Goal: Task Accomplishment & Management: Manage account settings

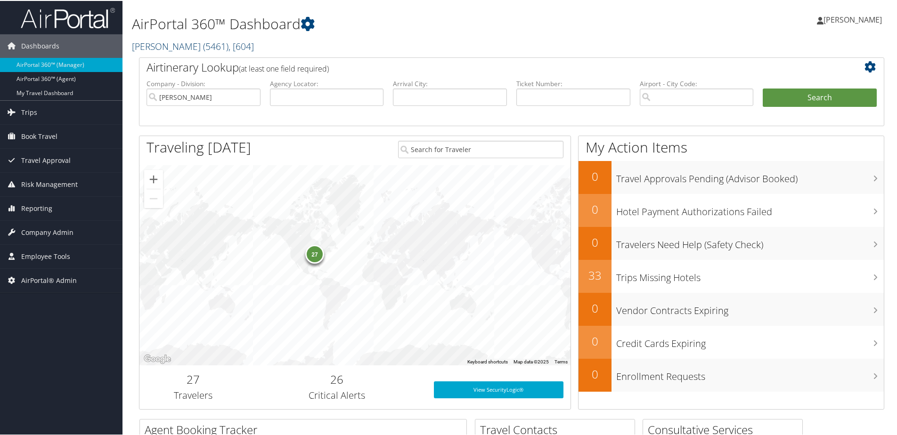
click at [164, 42] on link "Phillips Edison ( 5461 ) , [ 604 ]" at bounding box center [193, 45] width 122 height 13
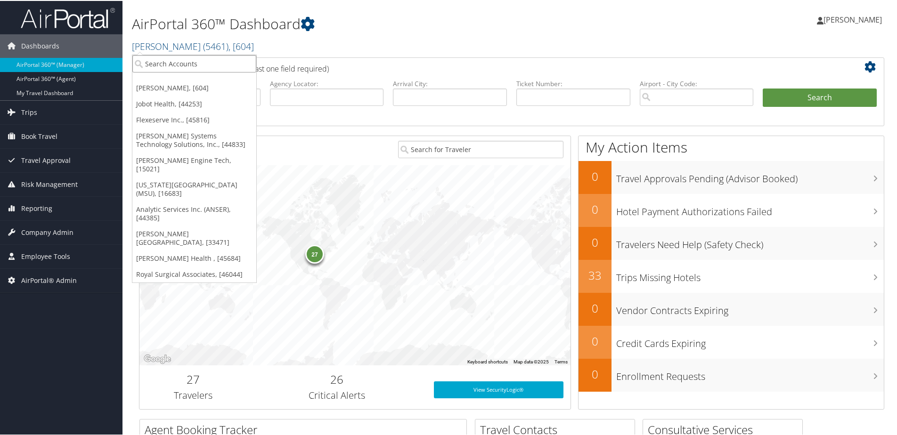
click at [172, 64] on input "search" at bounding box center [194, 62] width 124 height 17
type input "LSU"
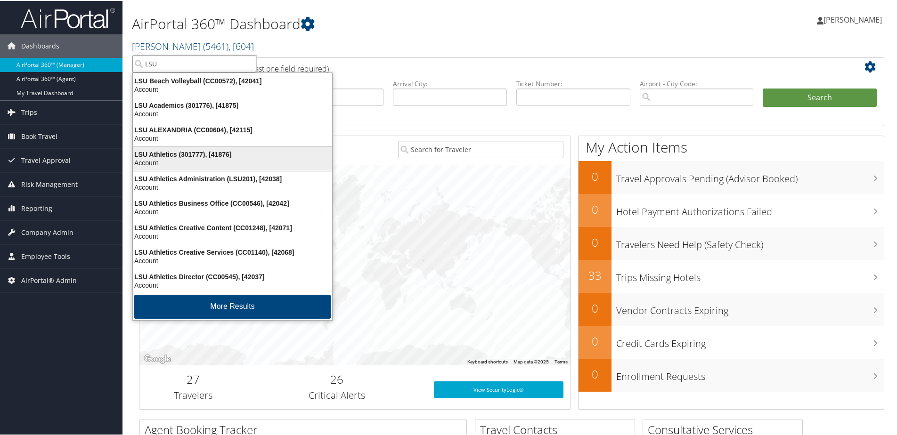
click at [169, 152] on div "LSU Athletics (301777), [41876]" at bounding box center [232, 153] width 211 height 8
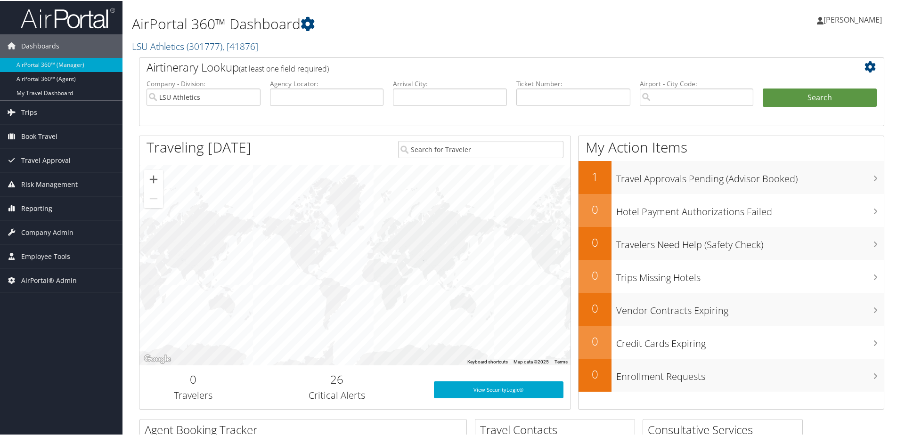
click at [28, 208] on span "Reporting" at bounding box center [36, 208] width 31 height 24
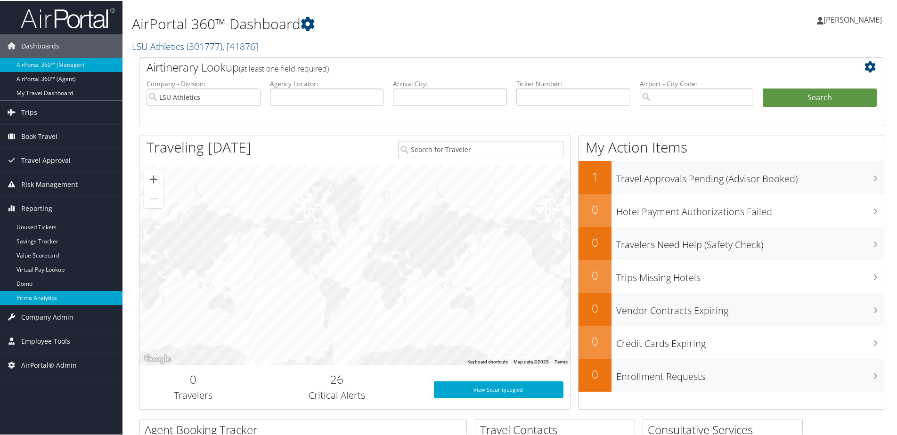
click at [33, 295] on link "Prime Analytics" at bounding box center [61, 297] width 123 height 14
drag, startPoint x: 190, startPoint y: 45, endPoint x: 220, endPoint y: 44, distance: 30.2
click at [220, 44] on span "( 301777 )" at bounding box center [205, 45] width 36 height 13
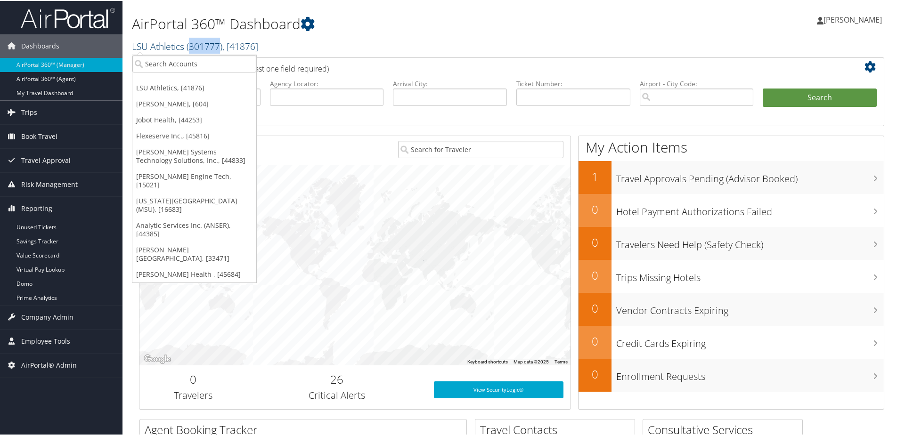
copy span "301777"
click at [164, 134] on link "Flexeserve Inc., [45816]" at bounding box center [194, 135] width 124 height 16
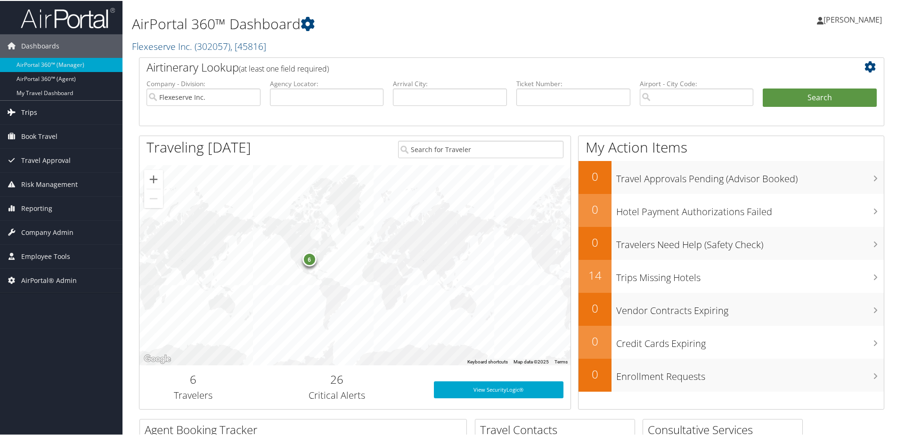
click at [31, 114] on span "Trips" at bounding box center [29, 112] width 16 height 24
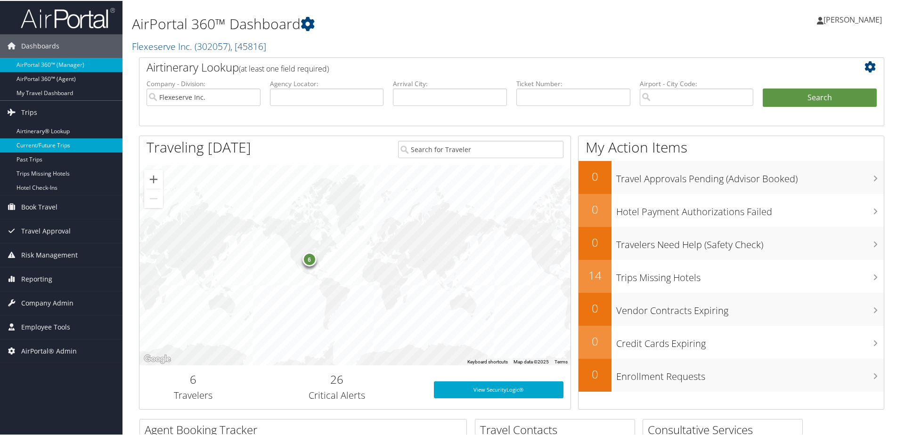
click at [41, 147] on link "Current/Future Trips" at bounding box center [61, 145] width 123 height 14
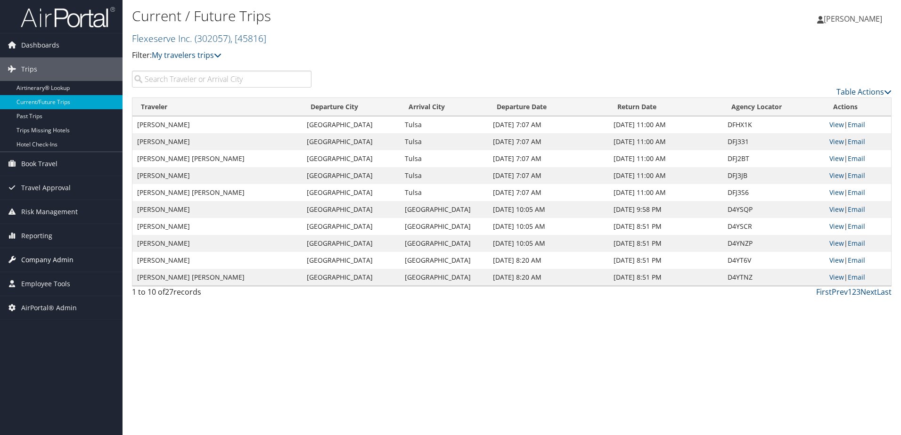
click at [33, 262] on span "Company Admin" at bounding box center [47, 260] width 52 height 24
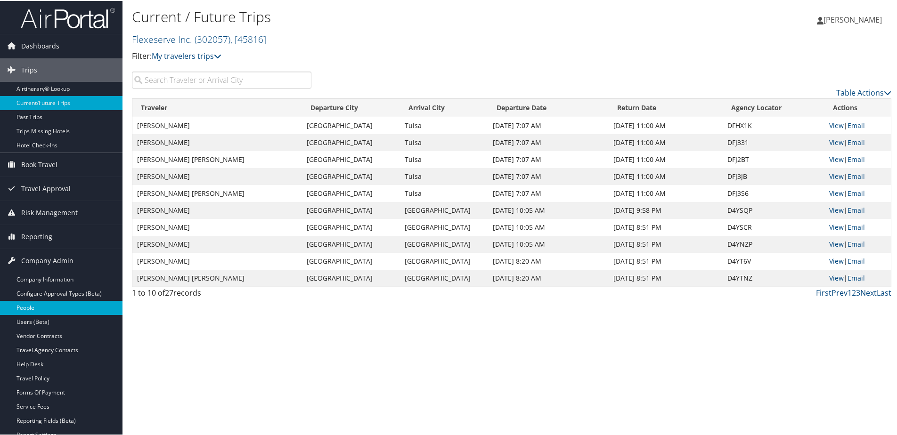
click at [26, 307] on link "People" at bounding box center [61, 307] width 123 height 14
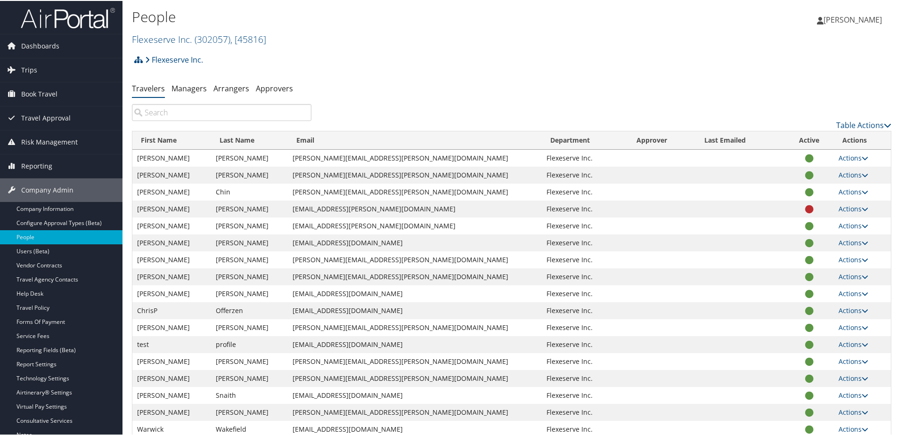
click at [209, 113] on input "search" at bounding box center [222, 111] width 180 height 17
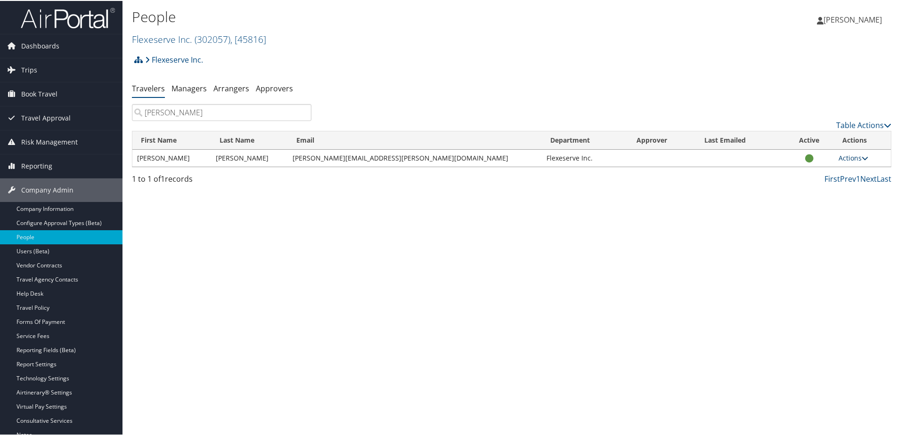
type input "jamie joyce"
click at [839, 156] on link "Actions" at bounding box center [854, 157] width 30 height 9
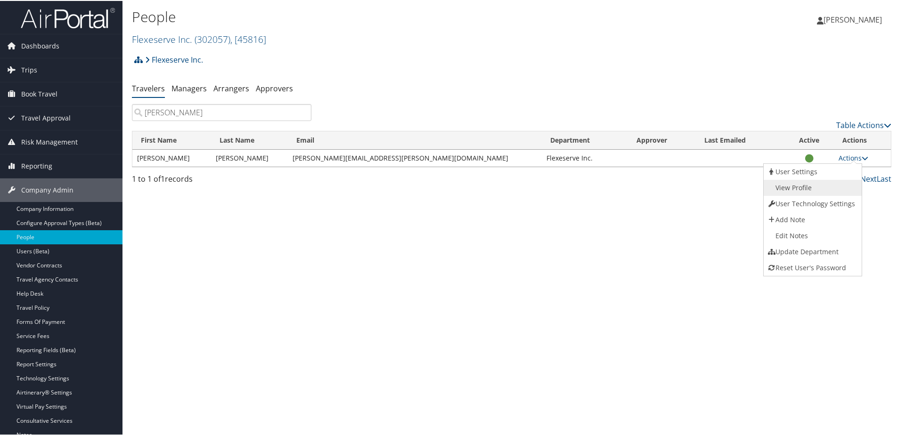
click at [807, 182] on link "View Profile" at bounding box center [812, 187] width 96 height 16
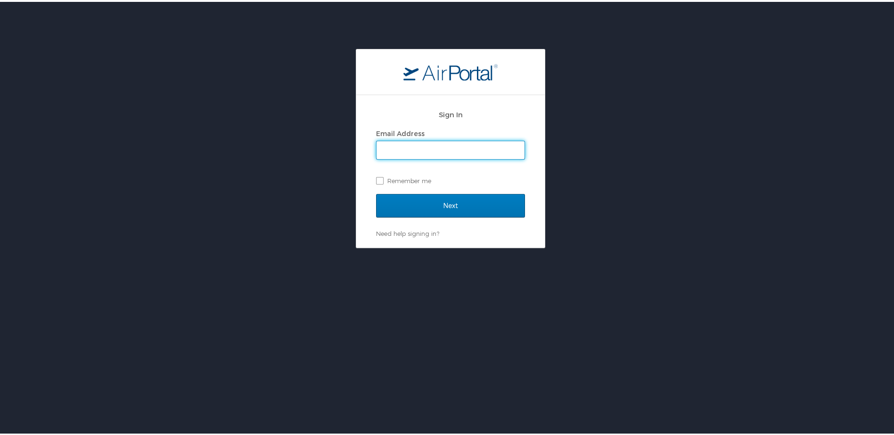
type input "[PERSON_NAME][EMAIL_ADDRESS][PERSON_NAME][DOMAIN_NAME]"
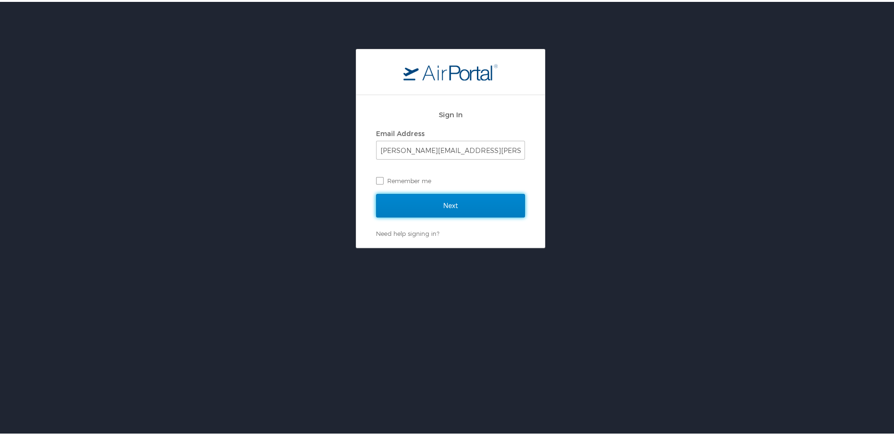
click at [438, 202] on input "Next" at bounding box center [450, 204] width 149 height 24
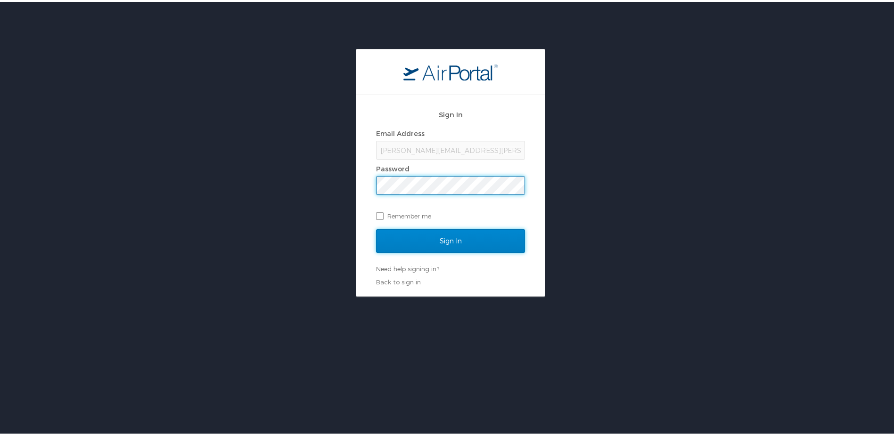
click at [442, 234] on input "Sign In" at bounding box center [450, 240] width 149 height 24
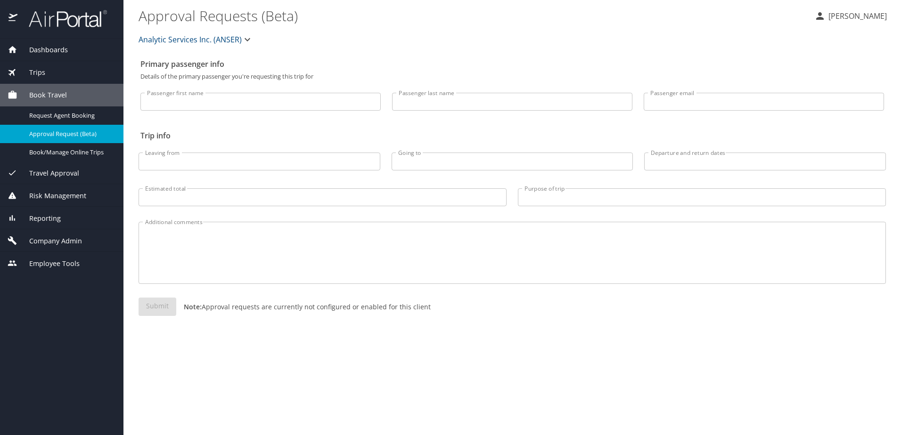
click at [38, 71] on span "Trips" at bounding box center [31, 72] width 28 height 10
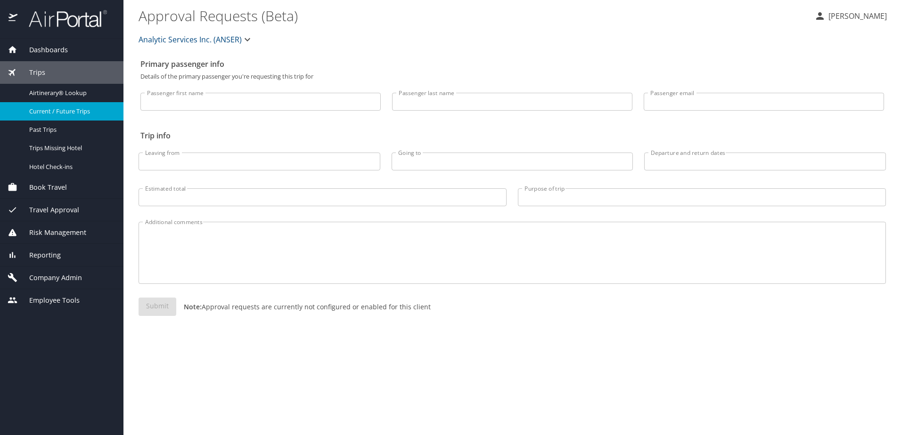
click at [49, 111] on span "Current / Future Trips" at bounding box center [70, 111] width 83 height 9
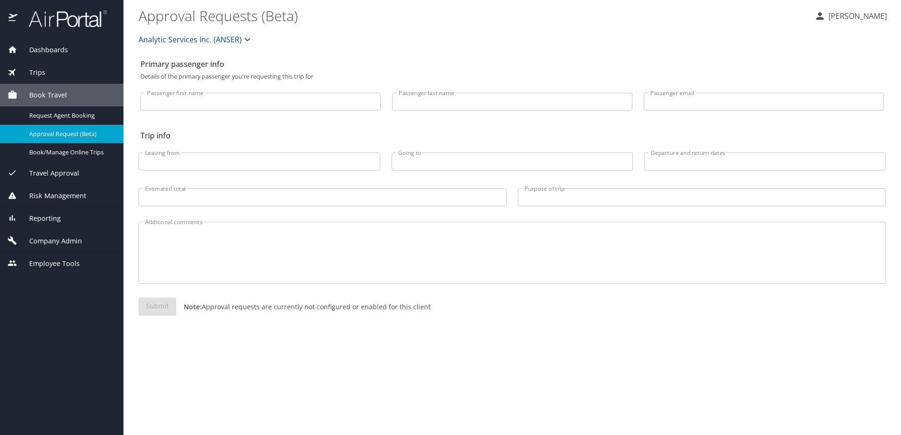
click at [48, 238] on span "Company Admin" at bounding box center [49, 241] width 65 height 10
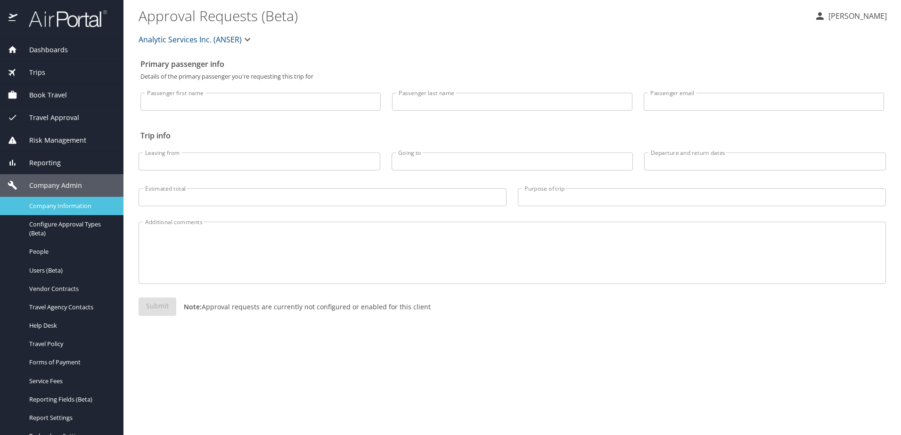
click at [52, 208] on span "Company Information" at bounding box center [70, 206] width 83 height 9
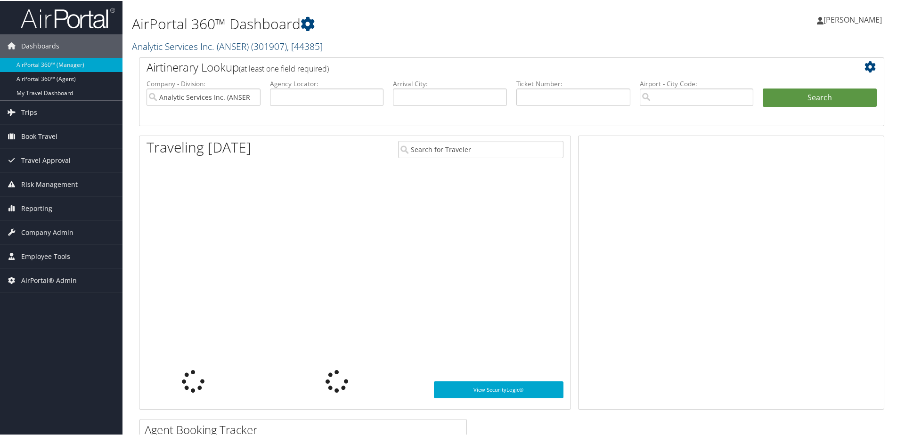
click at [159, 45] on link "Analytic Services Inc. (ANSER) ( 301907 ) , [ 44385 ]" at bounding box center [227, 45] width 191 height 13
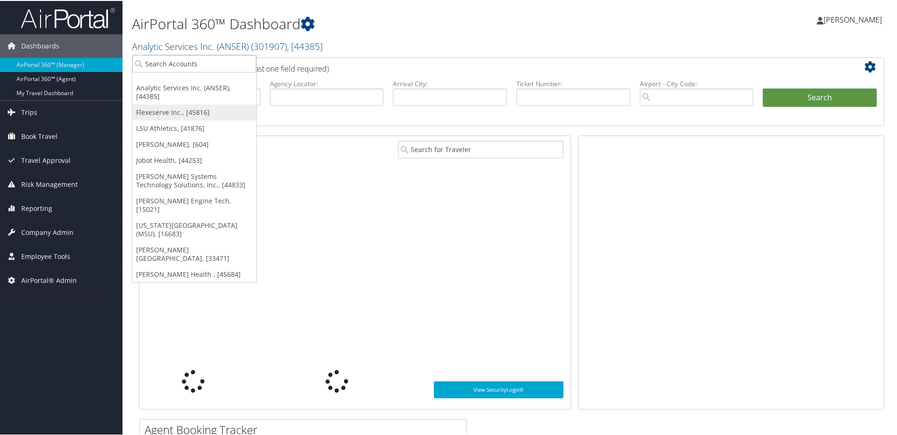
click at [161, 104] on link "Flexeserve Inc., [45816]" at bounding box center [194, 112] width 124 height 16
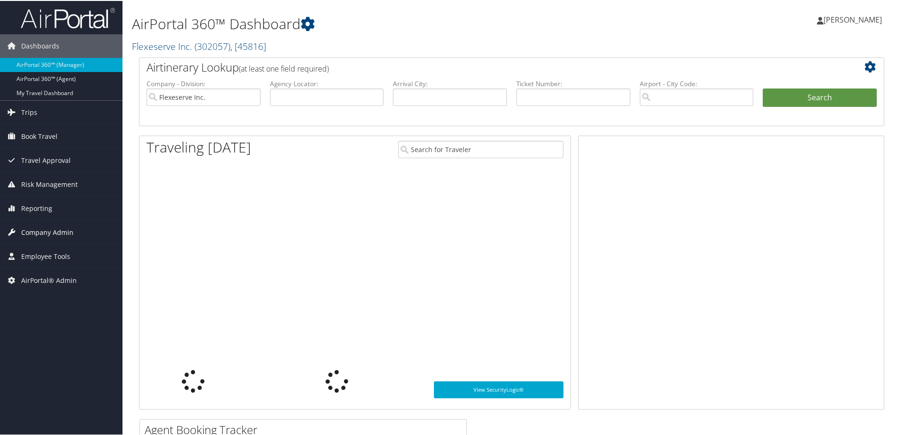
click at [48, 233] on span "Company Admin" at bounding box center [47, 232] width 52 height 24
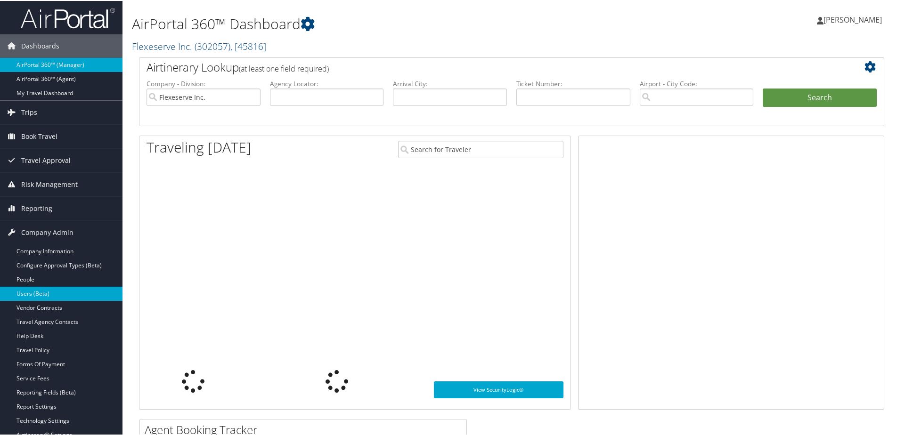
click at [28, 291] on link "Users (Beta)" at bounding box center [61, 293] width 123 height 14
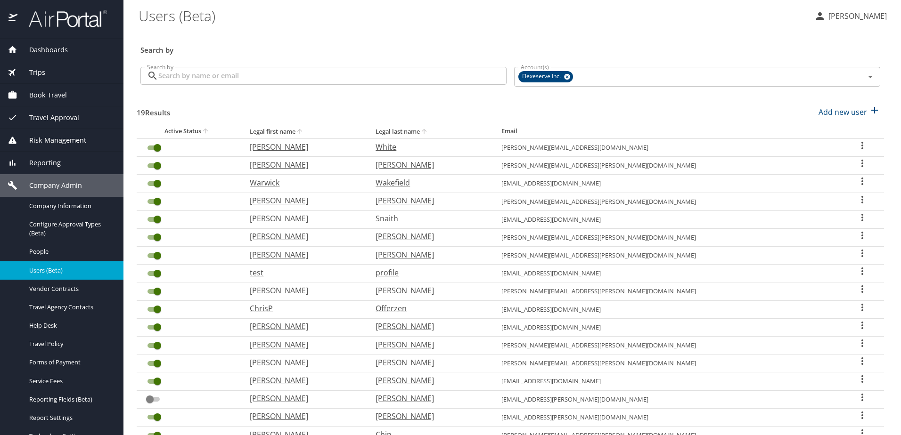
click at [235, 76] on input "Search by" at bounding box center [332, 76] width 348 height 18
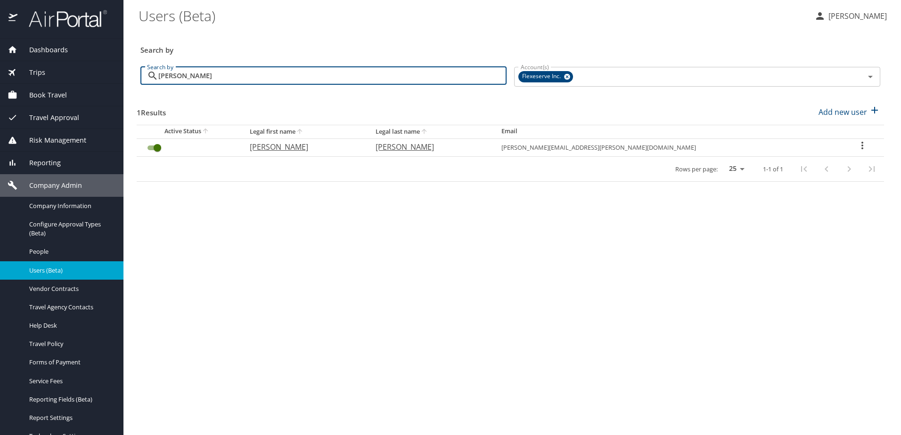
type input "[PERSON_NAME]"
click at [861, 148] on icon "User Search Table" at bounding box center [862, 146] width 2 height 8
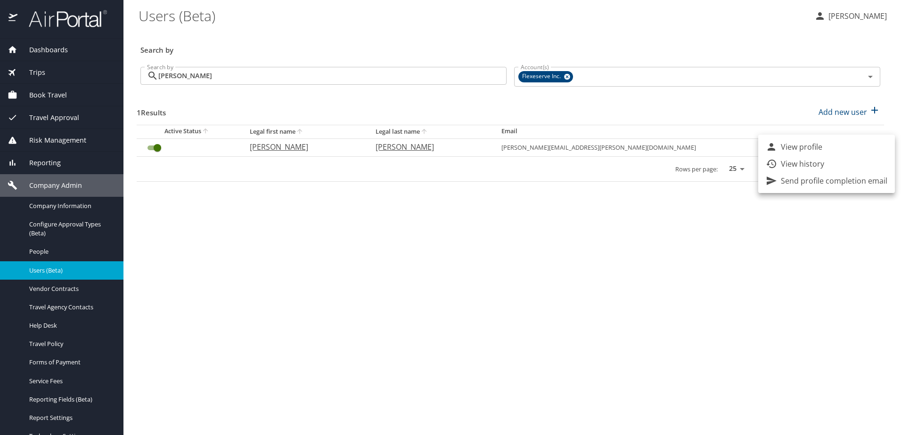
click at [815, 147] on p "View profile" at bounding box center [801, 146] width 41 height 11
select select "US"
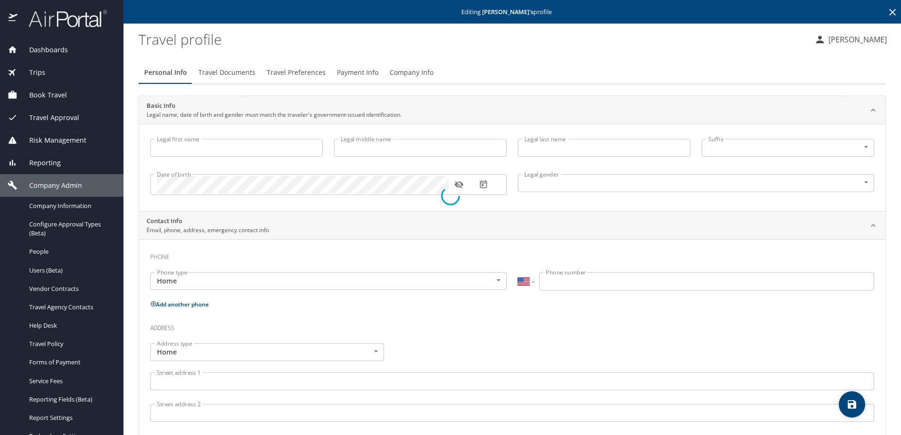
type input "Jamie"
type input "Joyce"
type input "Male"
type input "Sarah"
type input "Joyce"
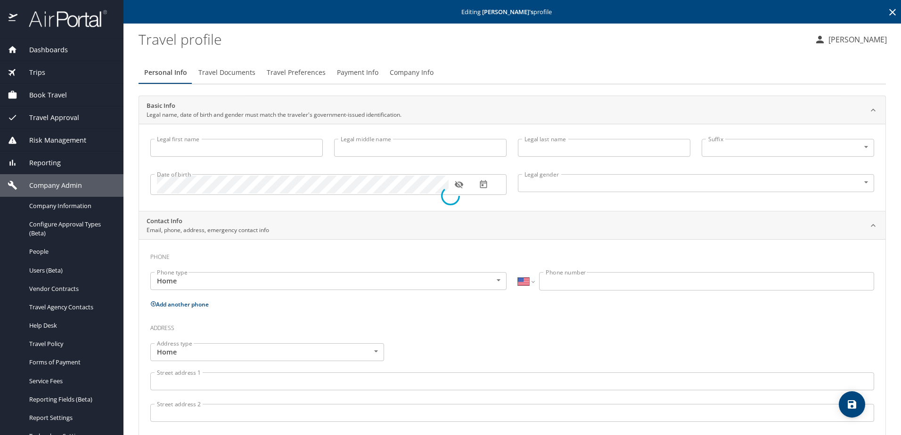
select select "GB"
type input "07850 562053"
type input "lulabellejoyce@me.com"
select select "GB"
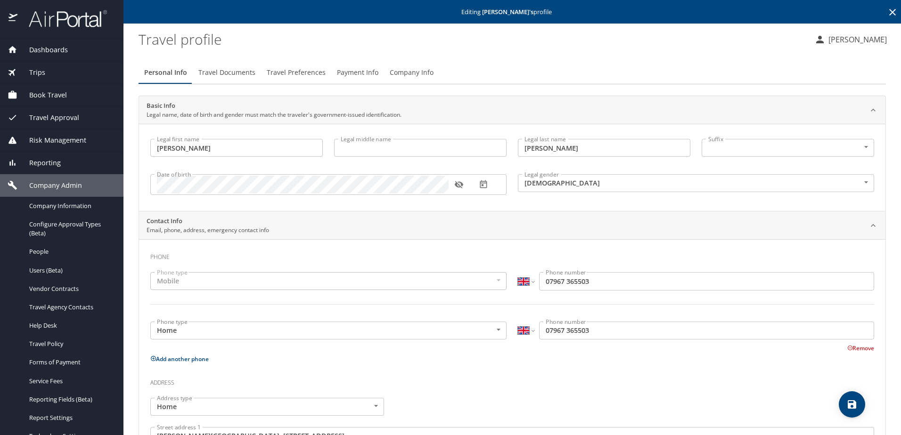
click at [460, 184] on icon "button" at bounding box center [458, 184] width 9 height 9
click at [233, 74] on span "Travel Documents" at bounding box center [226, 73] width 57 height 12
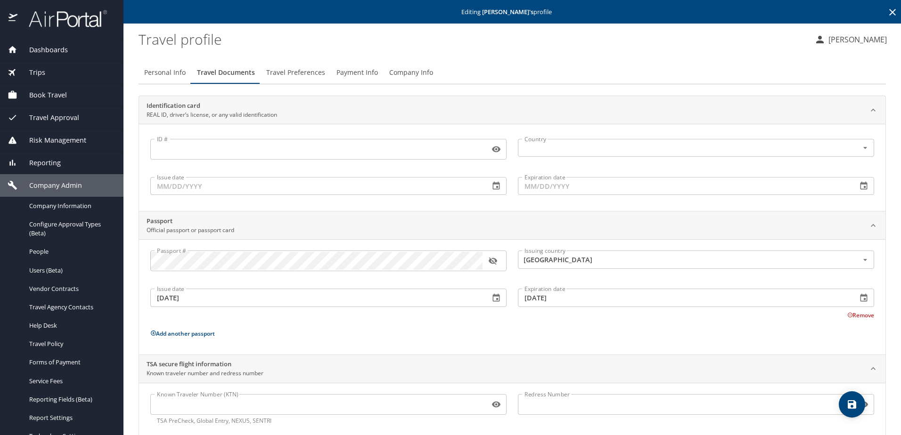
click at [166, 71] on span "Personal Info" at bounding box center [164, 73] width 41 height 12
select select "GB"
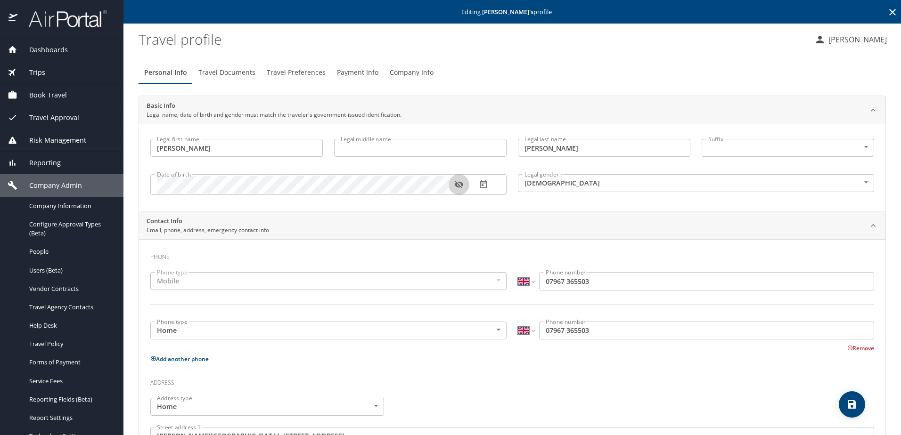
click at [456, 186] on icon "button" at bounding box center [458, 185] width 8 height 8
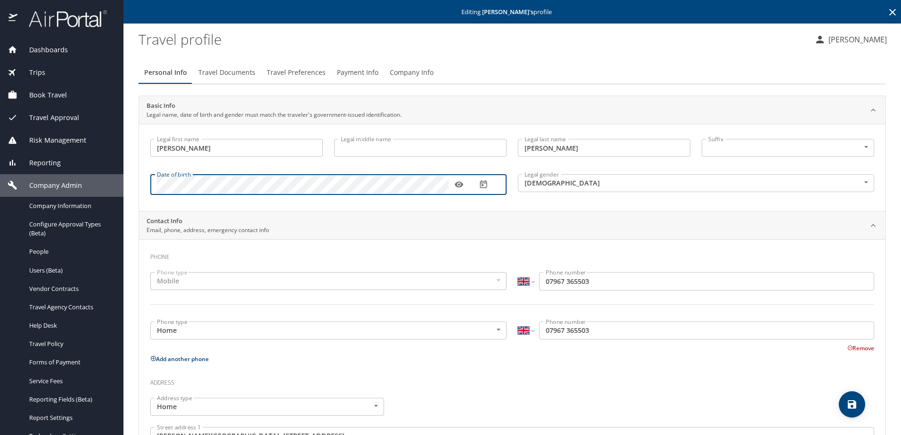
click at [845, 406] on span "save" at bounding box center [852, 404] width 26 height 11
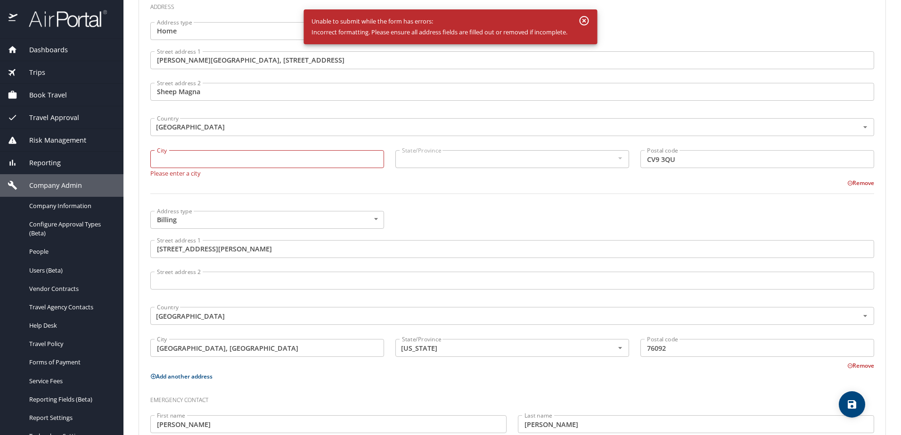
scroll to position [377, 0]
click at [236, 162] on input "City" at bounding box center [267, 158] width 234 height 18
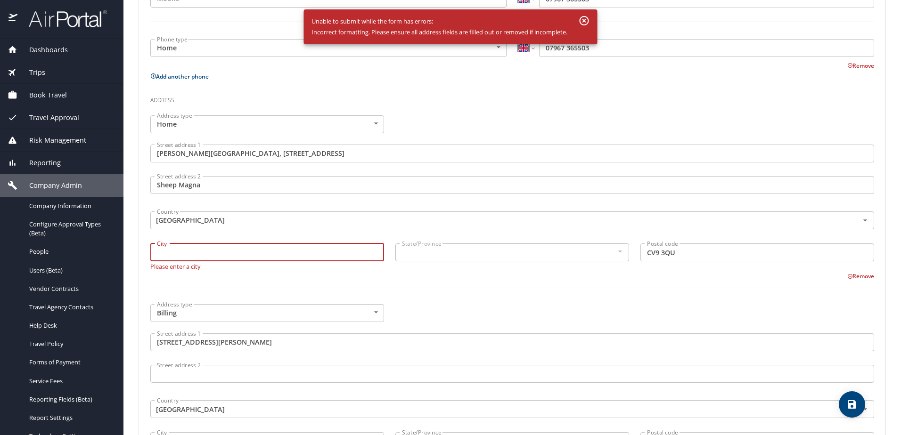
scroll to position [330, 0]
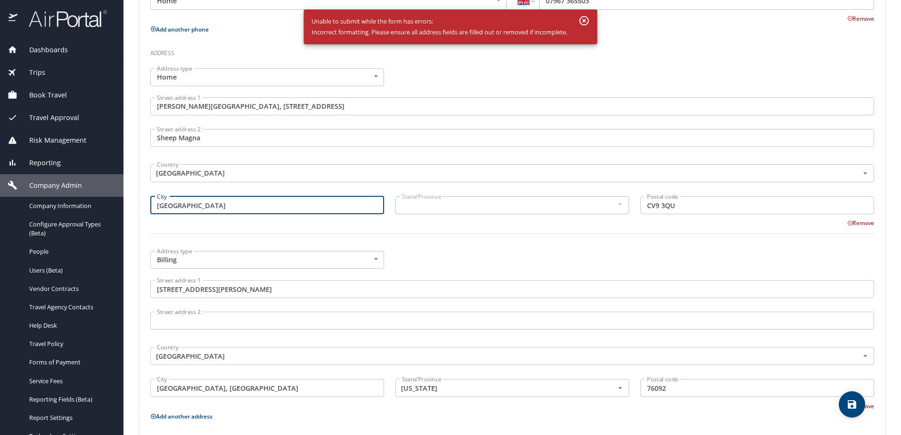
type input "London"
click at [856, 407] on icon "save" at bounding box center [852, 405] width 8 height 8
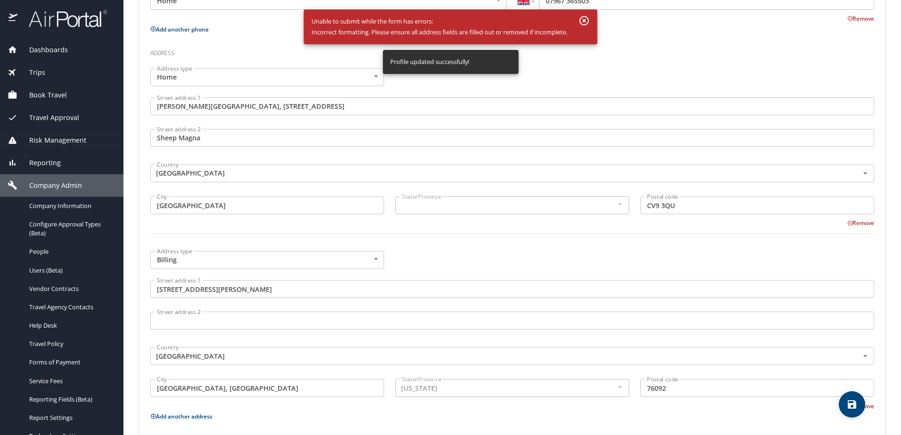
select select "GB"
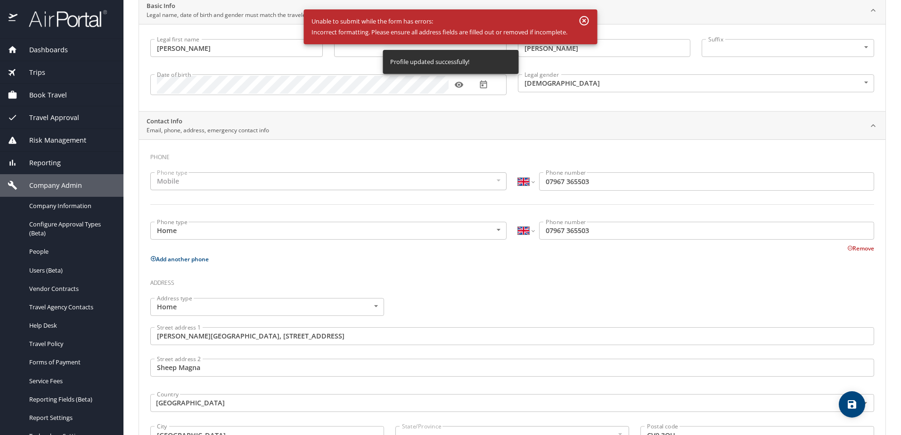
scroll to position [0, 0]
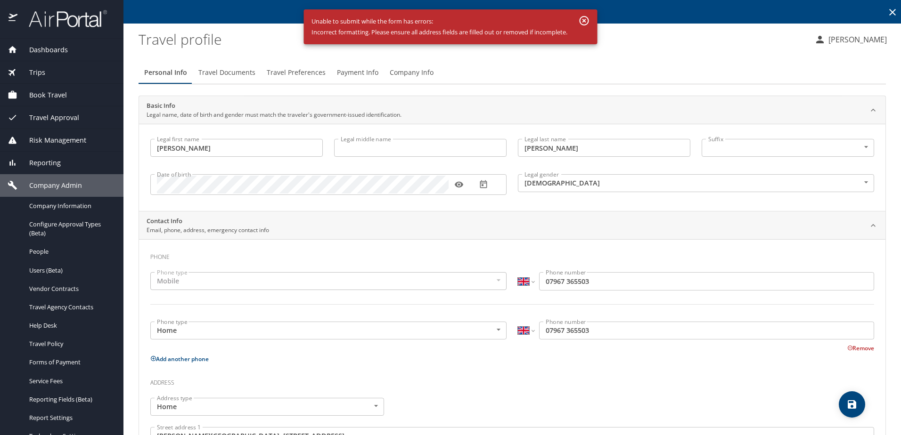
click at [454, 183] on icon "button" at bounding box center [458, 184] width 9 height 9
click at [851, 406] on icon "save" at bounding box center [851, 404] width 11 height 11
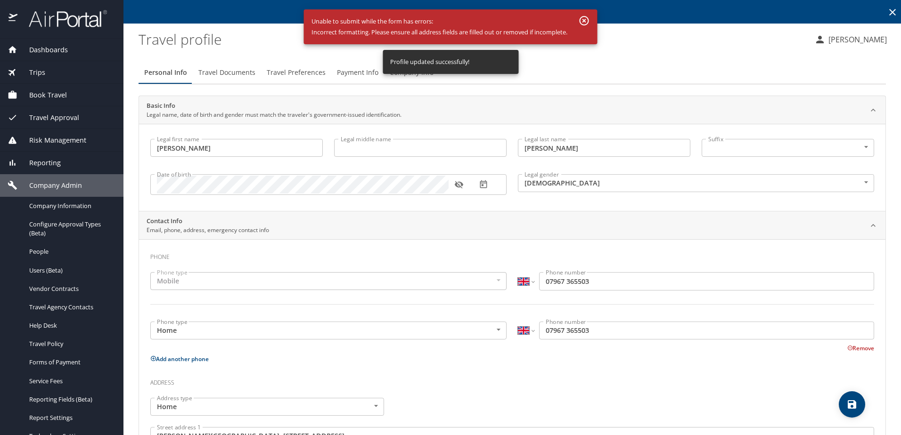
select select "GB"
click at [584, 21] on icon "button" at bounding box center [584, 20] width 11 height 11
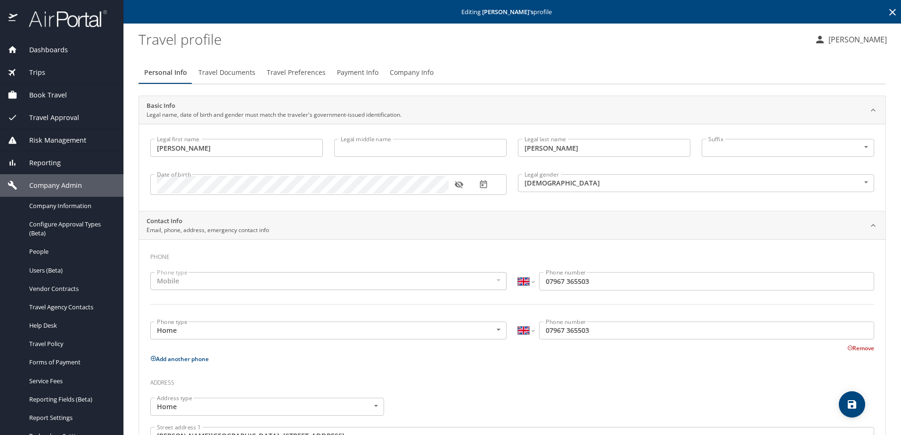
click at [222, 70] on span "Travel Documents" at bounding box center [226, 73] width 57 height 12
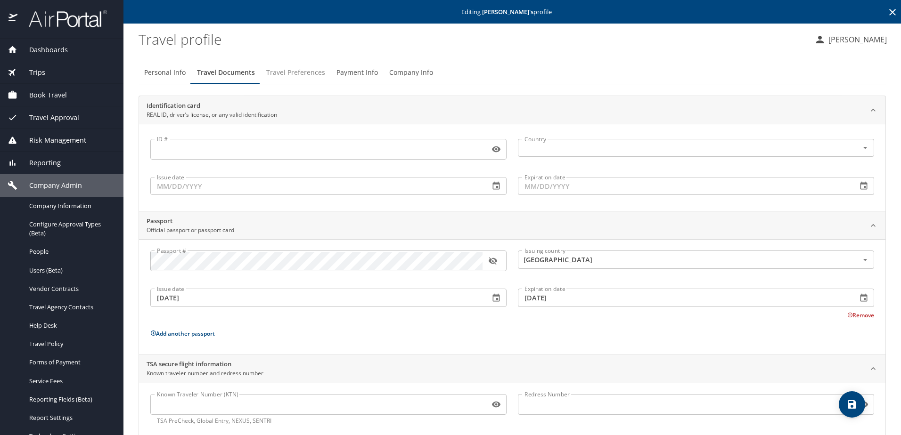
click at [305, 70] on span "Travel Preferences" at bounding box center [295, 73] width 59 height 12
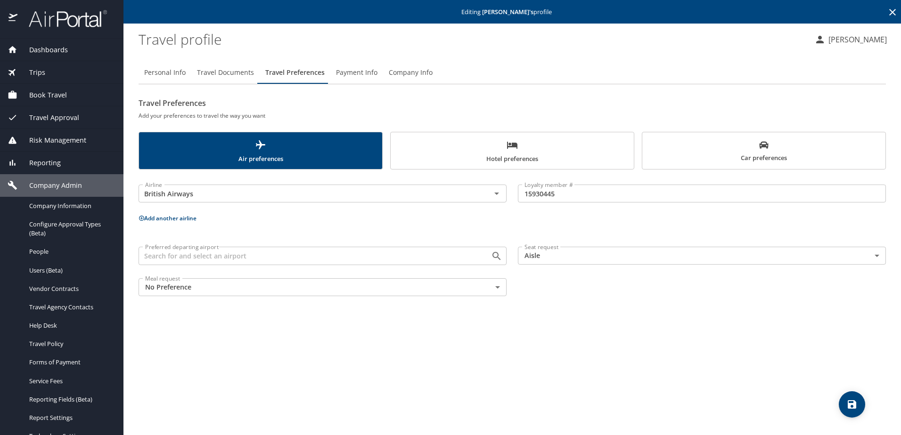
click at [847, 408] on icon "save" at bounding box center [851, 404] width 11 height 11
click at [33, 73] on span "Trips" at bounding box center [31, 72] width 28 height 10
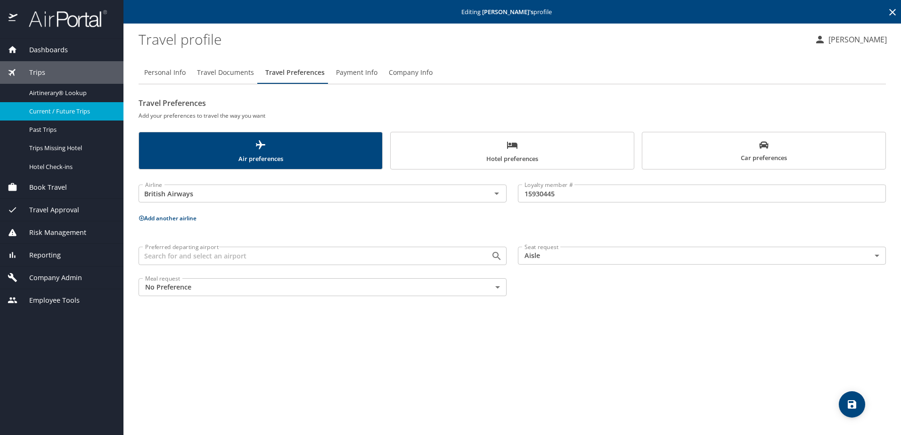
click at [49, 108] on span "Current / Future Trips" at bounding box center [70, 111] width 83 height 9
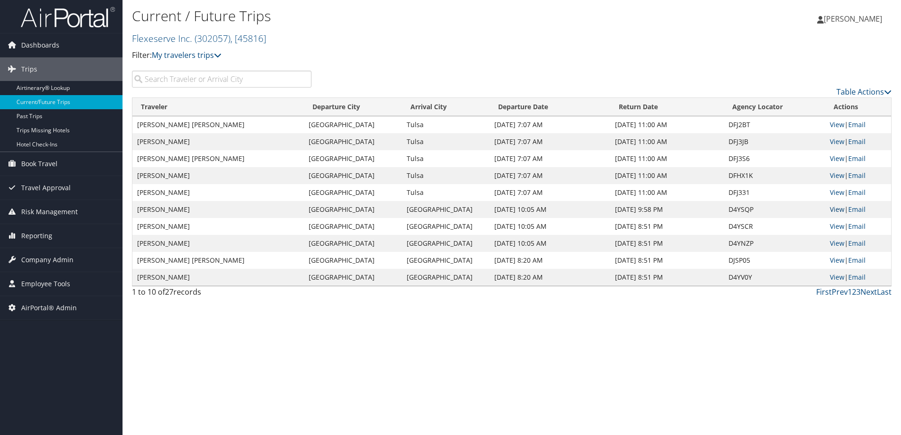
click at [832, 210] on link "View" at bounding box center [837, 209] width 15 height 9
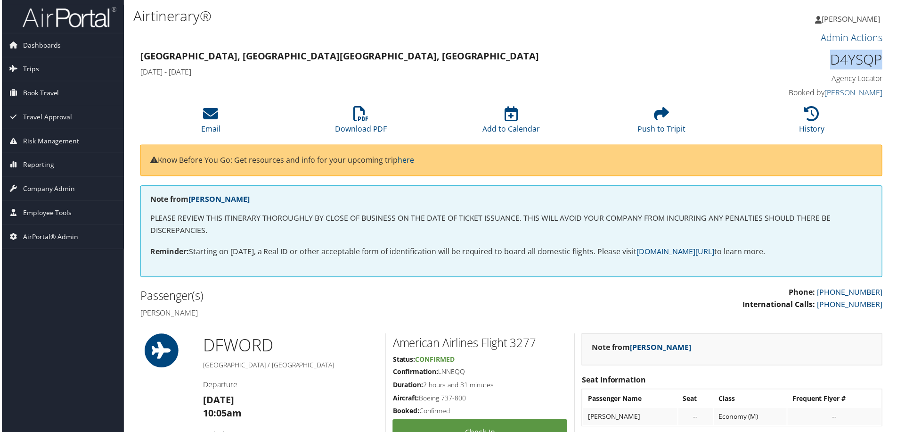
drag, startPoint x: 818, startPoint y: 59, endPoint x: 882, endPoint y: 55, distance: 64.2
click at [882, 55] on div "D4YSQP Agency Locator Agency Locator D4YSQP Booked by [PERSON_NAME] Booked by […" at bounding box center [797, 75] width 190 height 54
copy h1 "D4YSQP"
